Goal: Information Seeking & Learning: Learn about a topic

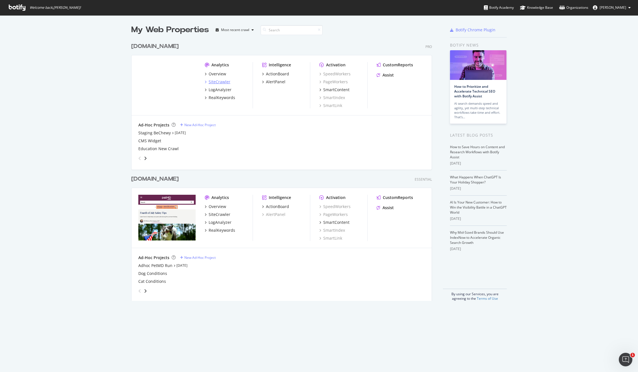
click at [218, 82] on div "SiteCrawler" at bounding box center [220, 82] width 22 height 6
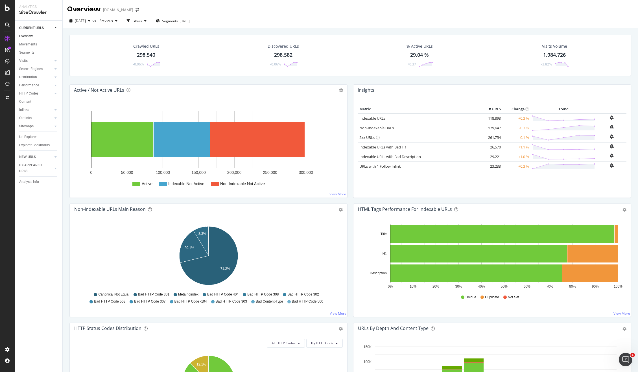
click at [148, 54] on div "298,540" at bounding box center [146, 54] width 18 height 7
